Goal: Task Accomplishment & Management: Use online tool/utility

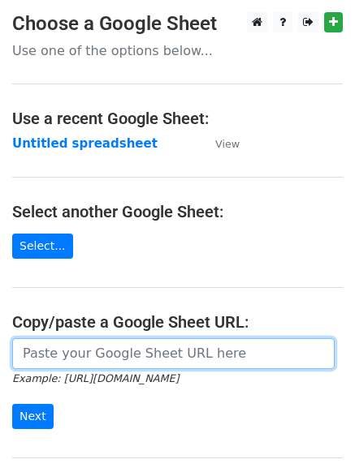
click at [74, 352] on input "url" at bounding box center [173, 354] width 322 height 31
paste input "[URL][DOMAIN_NAME]"
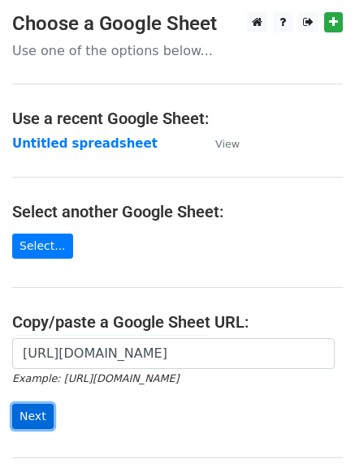
click at [32, 410] on input "Next" at bounding box center [32, 416] width 41 height 25
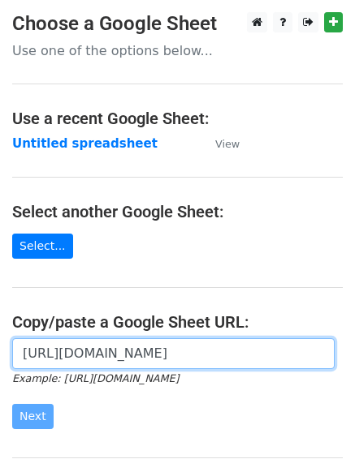
click at [60, 354] on input "[URL][DOMAIN_NAME]" at bounding box center [173, 354] width 322 height 31
click at [67, 356] on input "[URL][DOMAIN_NAME]" at bounding box center [173, 354] width 322 height 31
click at [66, 360] on input "[URL][DOMAIN_NAME]" at bounding box center [173, 354] width 322 height 31
paste input "[URL][DOMAIN_NAME]"
type input "https://https://docs.google.com/spreadsheets/d/1z-kXH7938CuLvB7m9jAB5_oc0n2IyCm…"
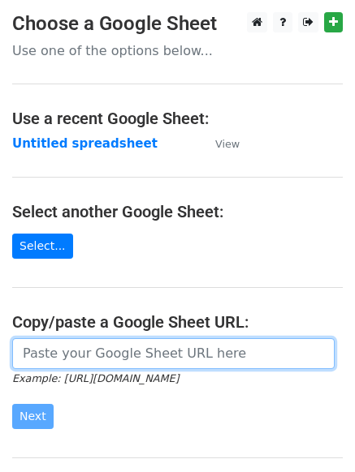
paste input "[URL][DOMAIN_NAME]"
type input "[URL][DOMAIN_NAME]"
click at [38, 351] on input "url" at bounding box center [173, 354] width 322 height 31
paste input "[URL][DOMAIN_NAME]"
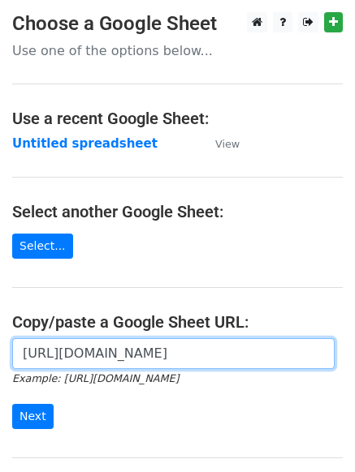
scroll to position [0, 356]
type input "[URL][DOMAIN_NAME]"
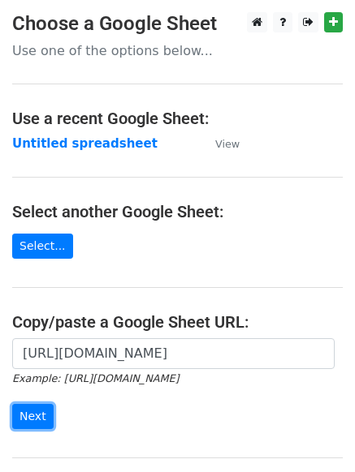
scroll to position [0, 0]
click at [23, 411] on input "Next" at bounding box center [32, 416] width 41 height 25
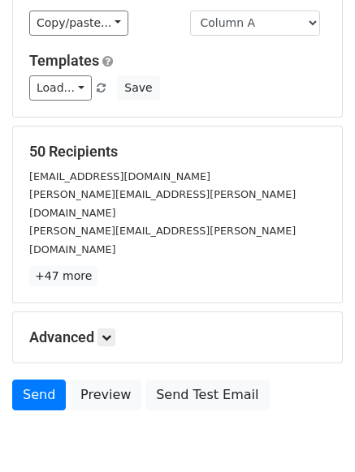
scroll to position [121, 0]
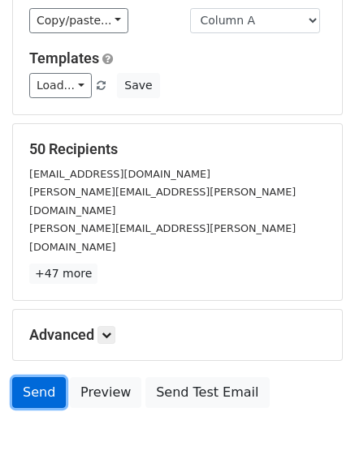
click at [24, 378] on link "Send" at bounding box center [39, 393] width 54 height 31
